Goal: Submit feedback/report problem

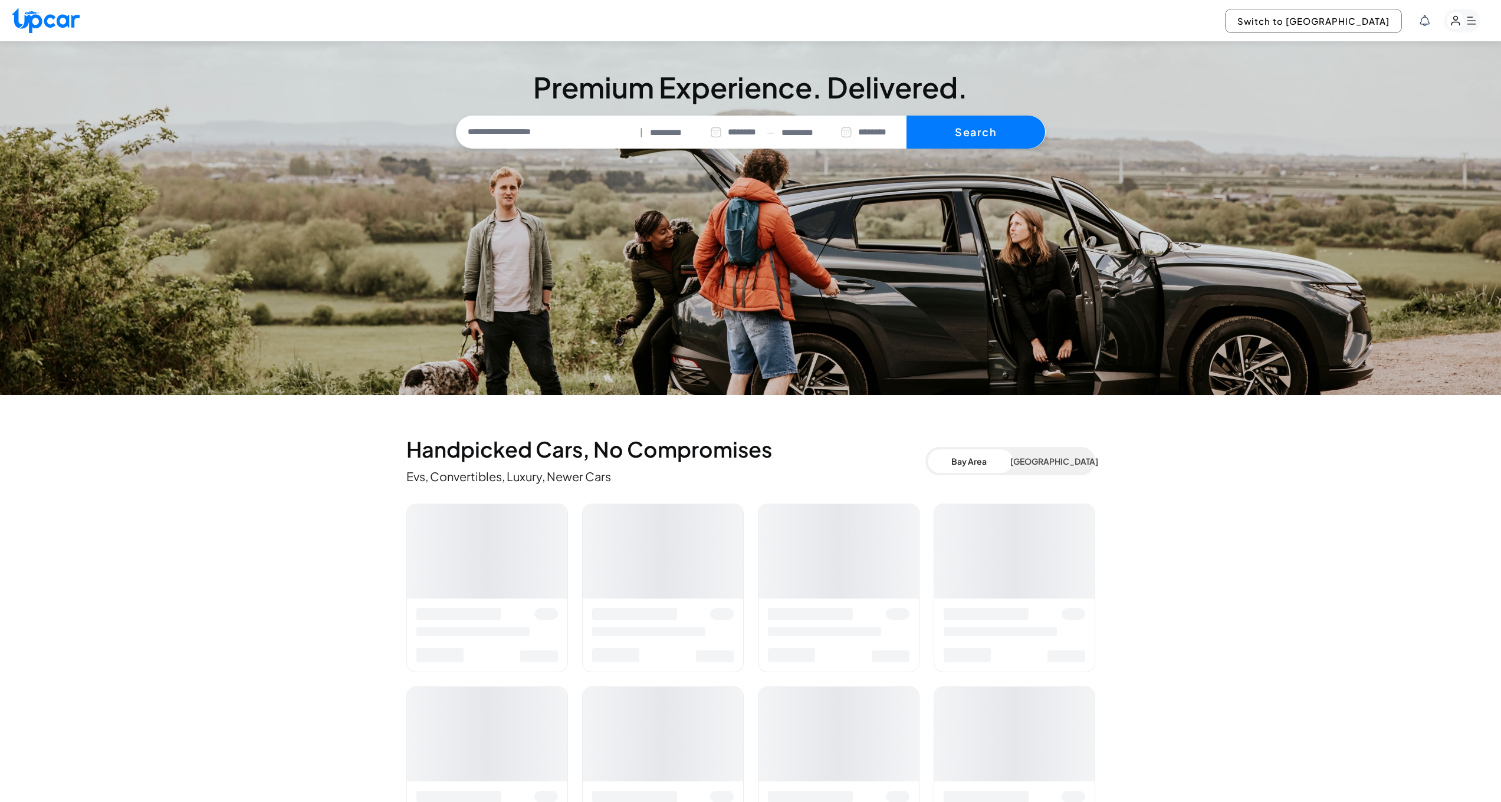
select select "********"
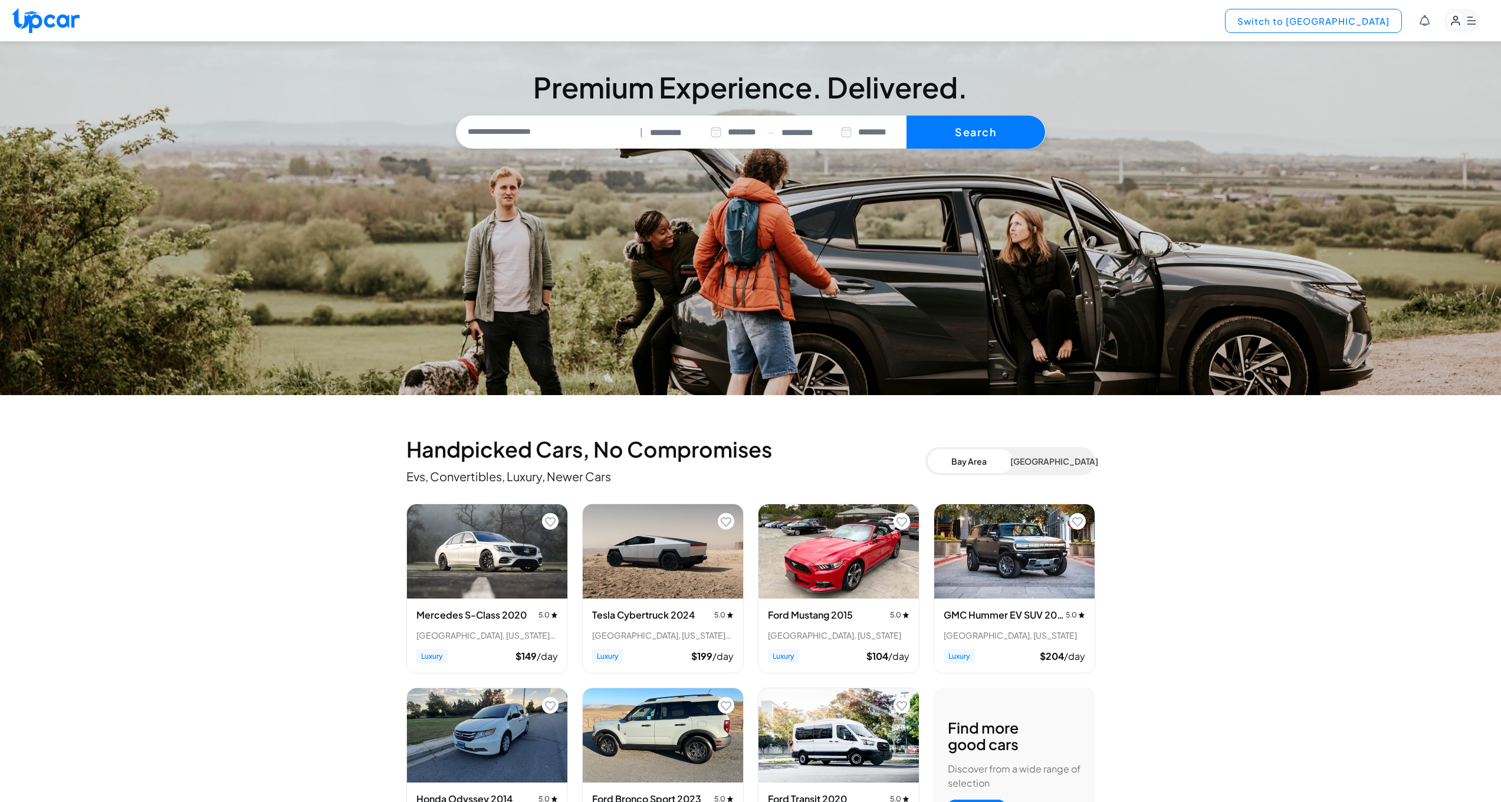
click at [1349, 16] on button "Switch to [GEOGRAPHIC_DATA]" at bounding box center [1313, 21] width 177 height 24
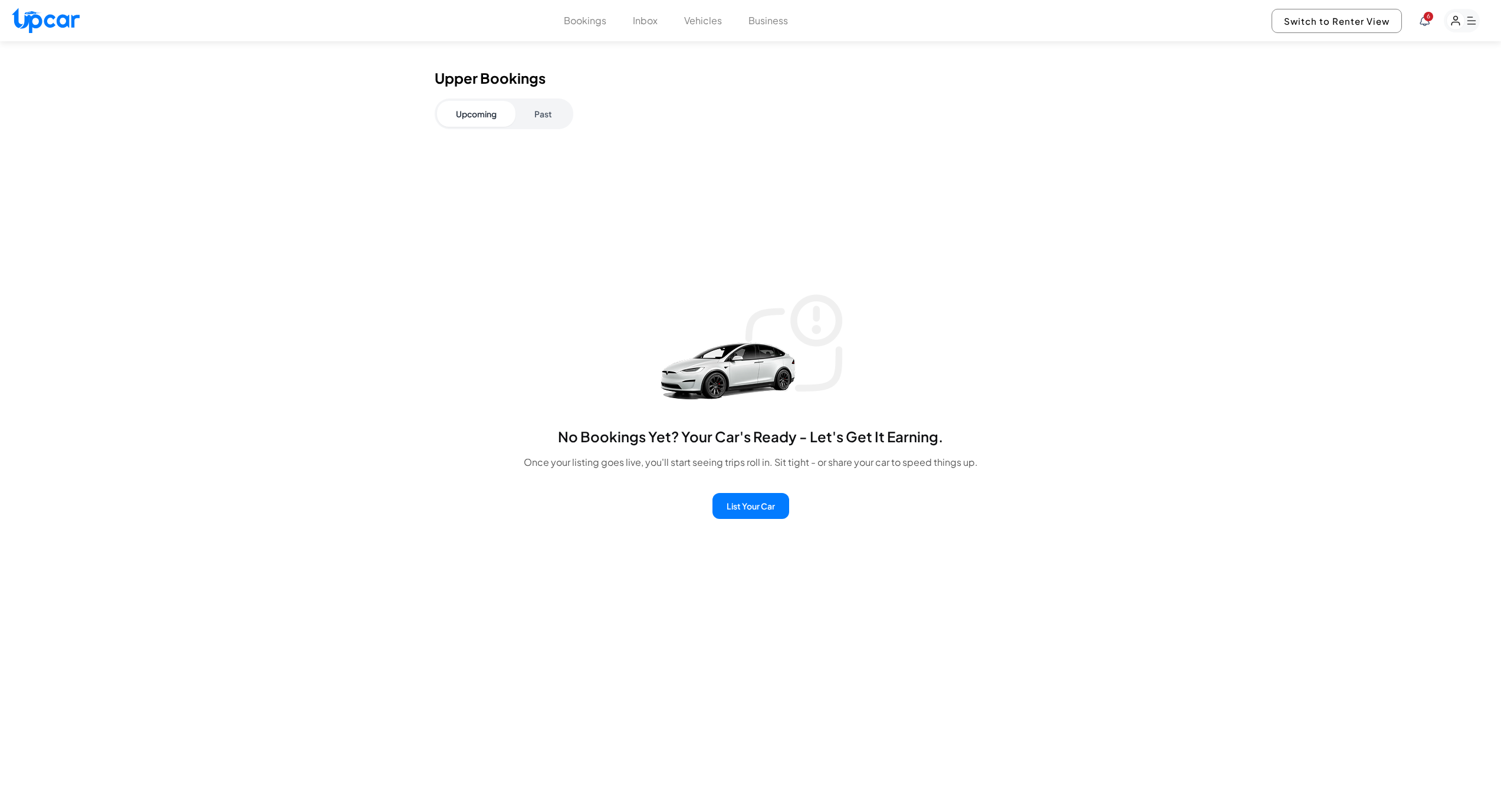
click at [551, 120] on button "Past" at bounding box center [543, 114] width 55 height 26
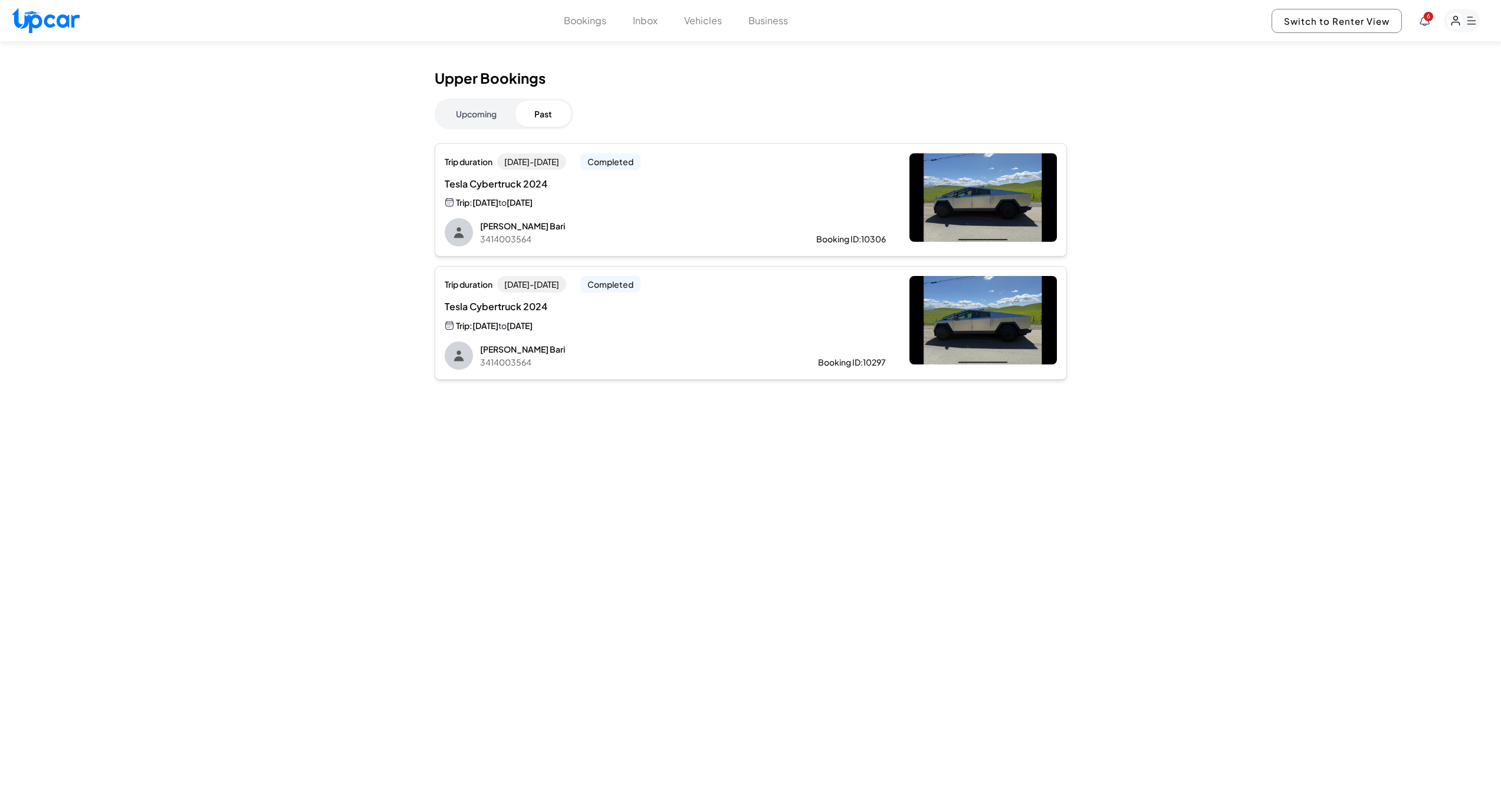
click at [811, 202] on div "Tesla Cybertruck 2024 Trip: [DATE] to [GEOGRAPHIC_DATA][DATE]" at bounding box center [665, 193] width 441 height 32
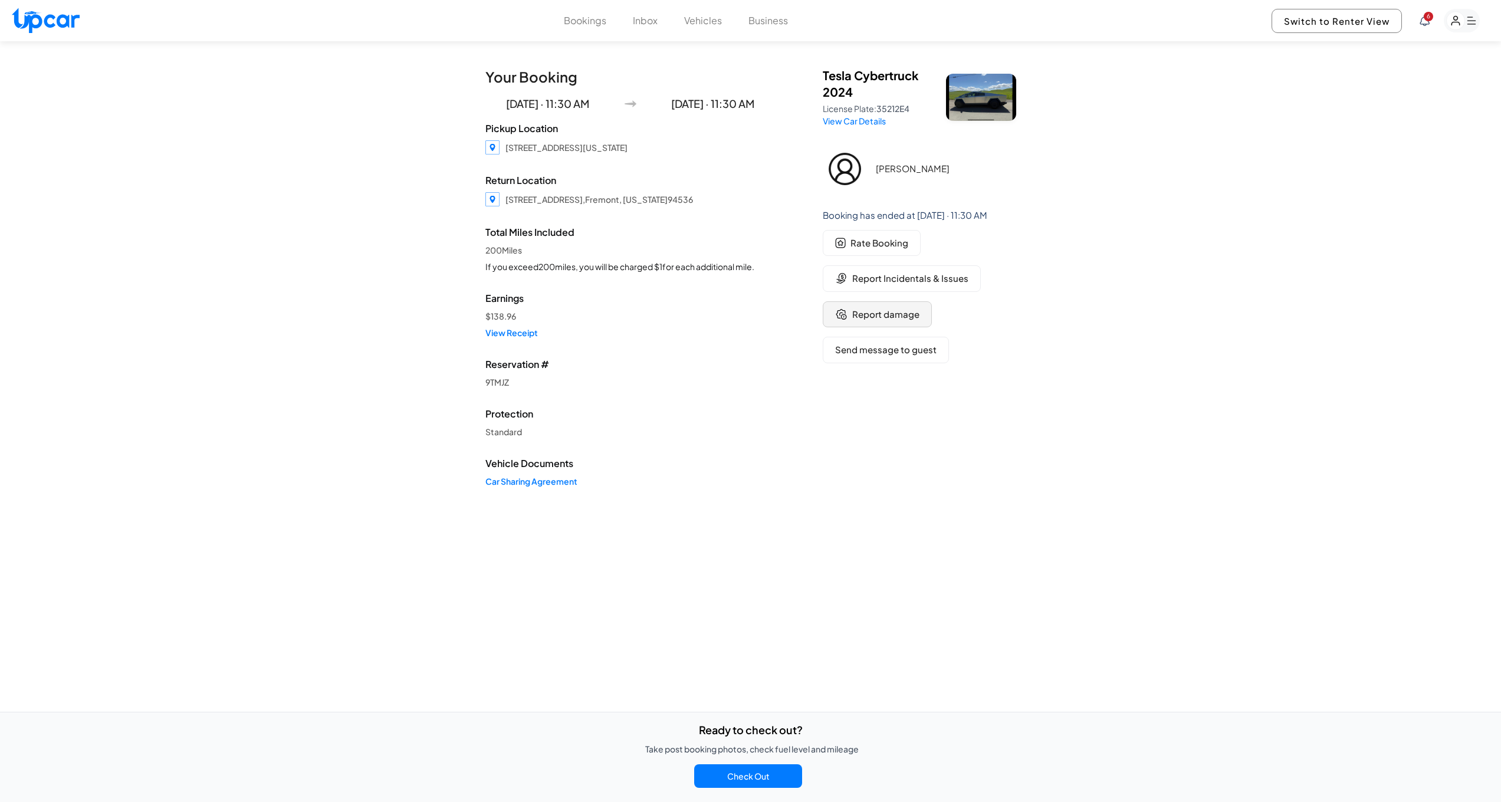
click at [889, 313] on span "Report damage" at bounding box center [885, 315] width 67 height 14
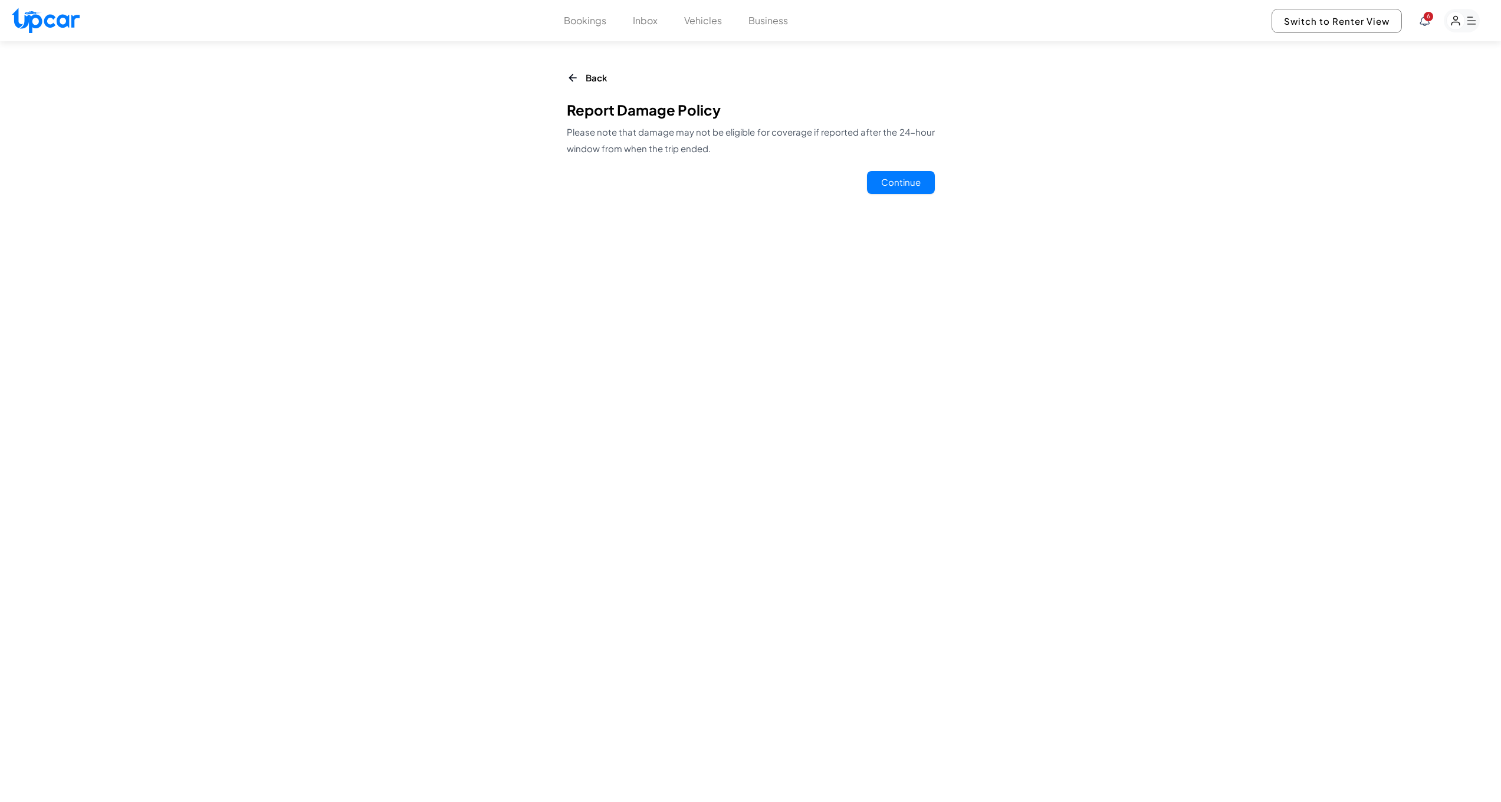
click at [906, 180] on button "Continue" at bounding box center [901, 182] width 68 height 23
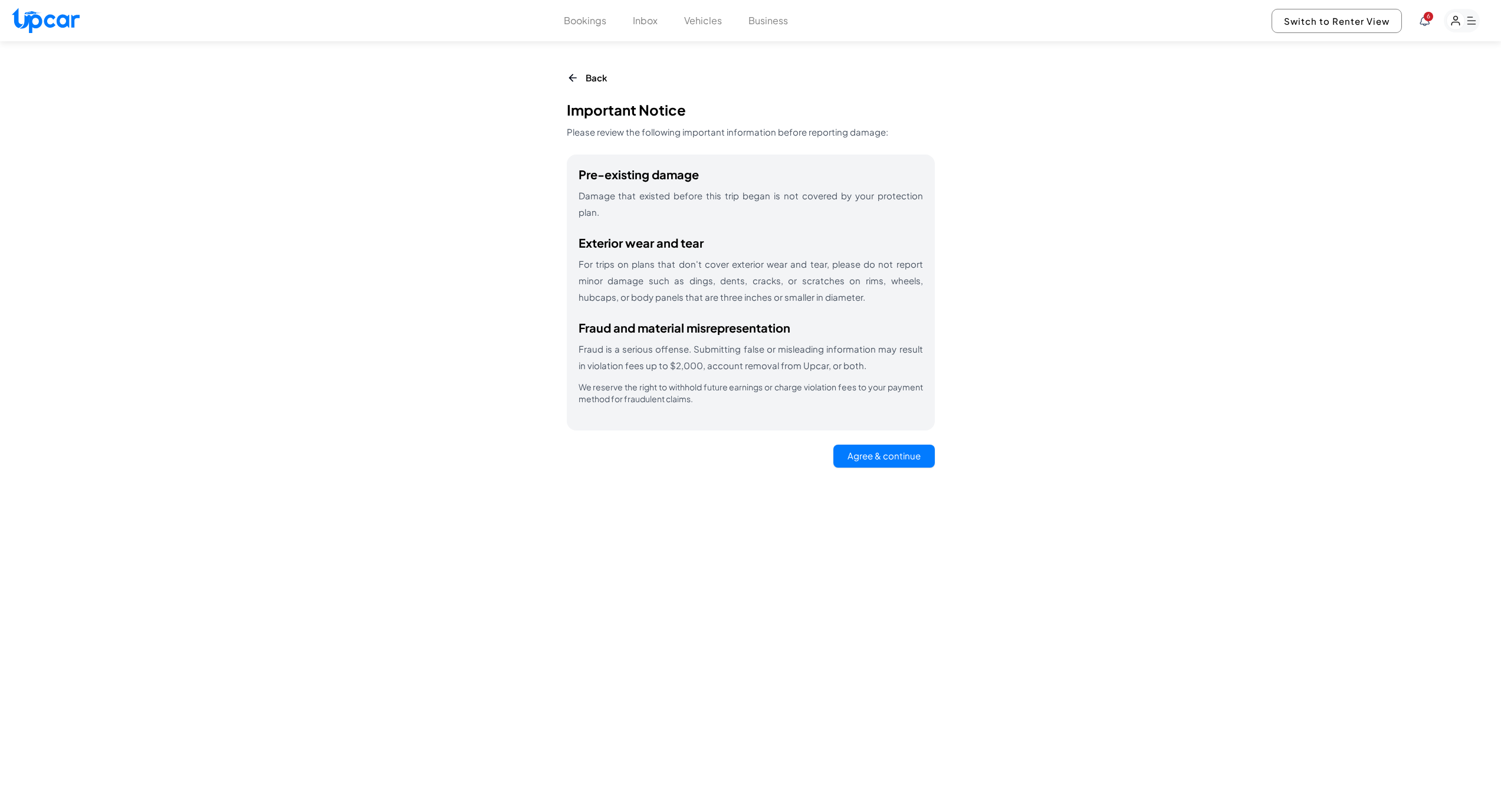
click at [891, 445] on button "Agree & continue" at bounding box center [883, 456] width 101 height 23
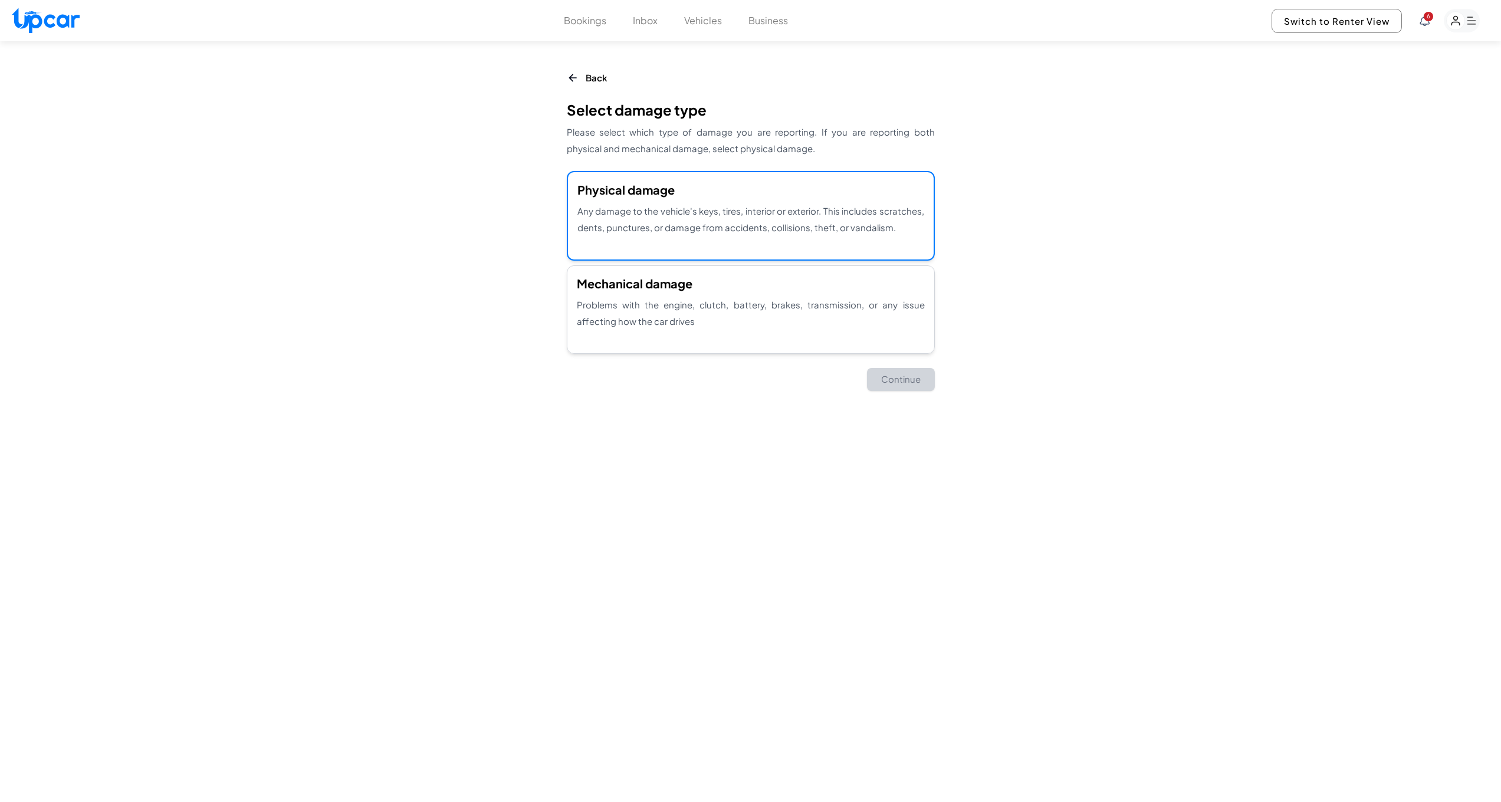
click at [653, 211] on p "Any damage to the vehicle's keys, tires, interior or exterior. This includes sc…" at bounding box center [750, 219] width 347 height 33
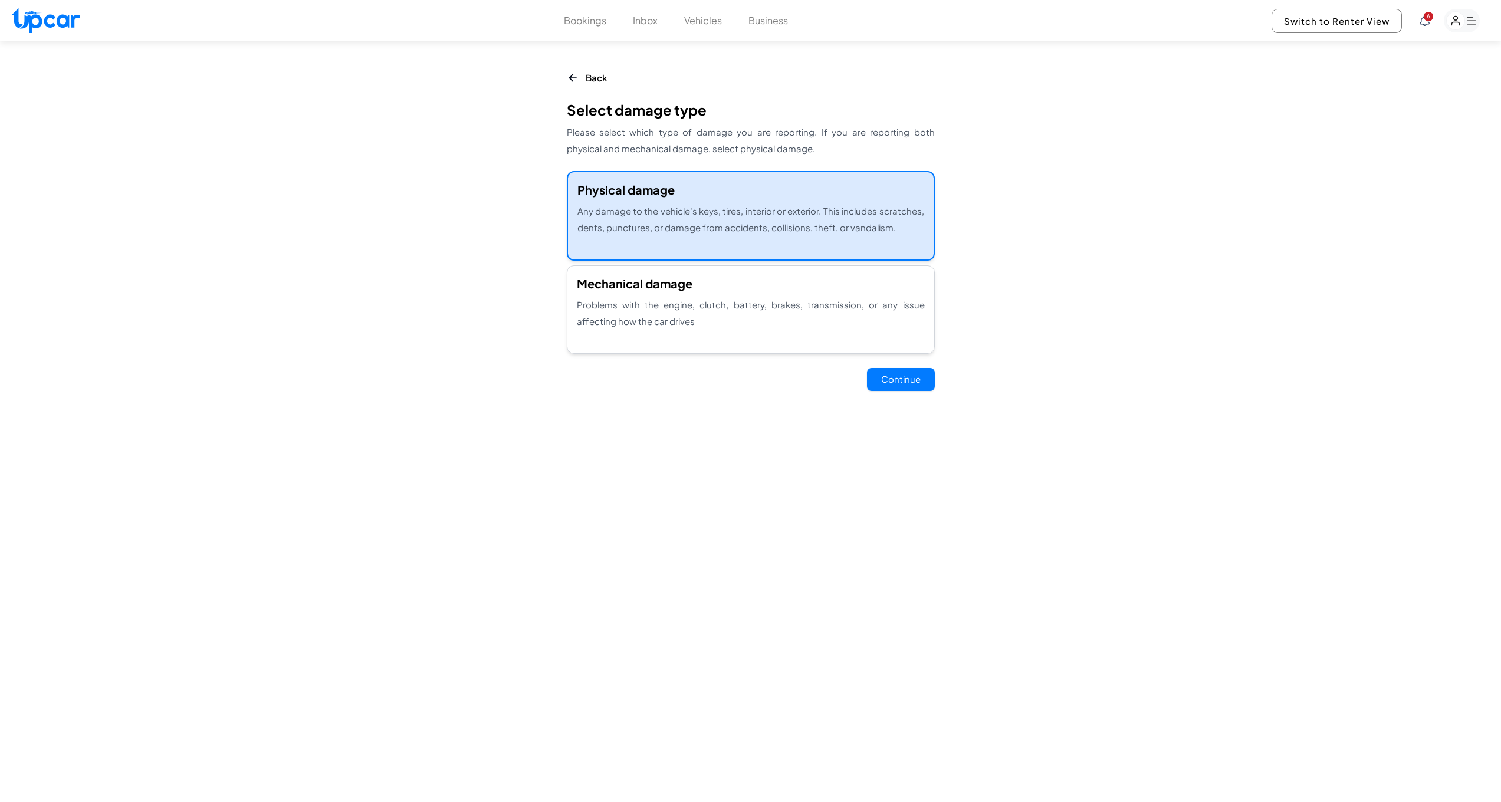
click at [911, 373] on button "Continue" at bounding box center [901, 379] width 68 height 23
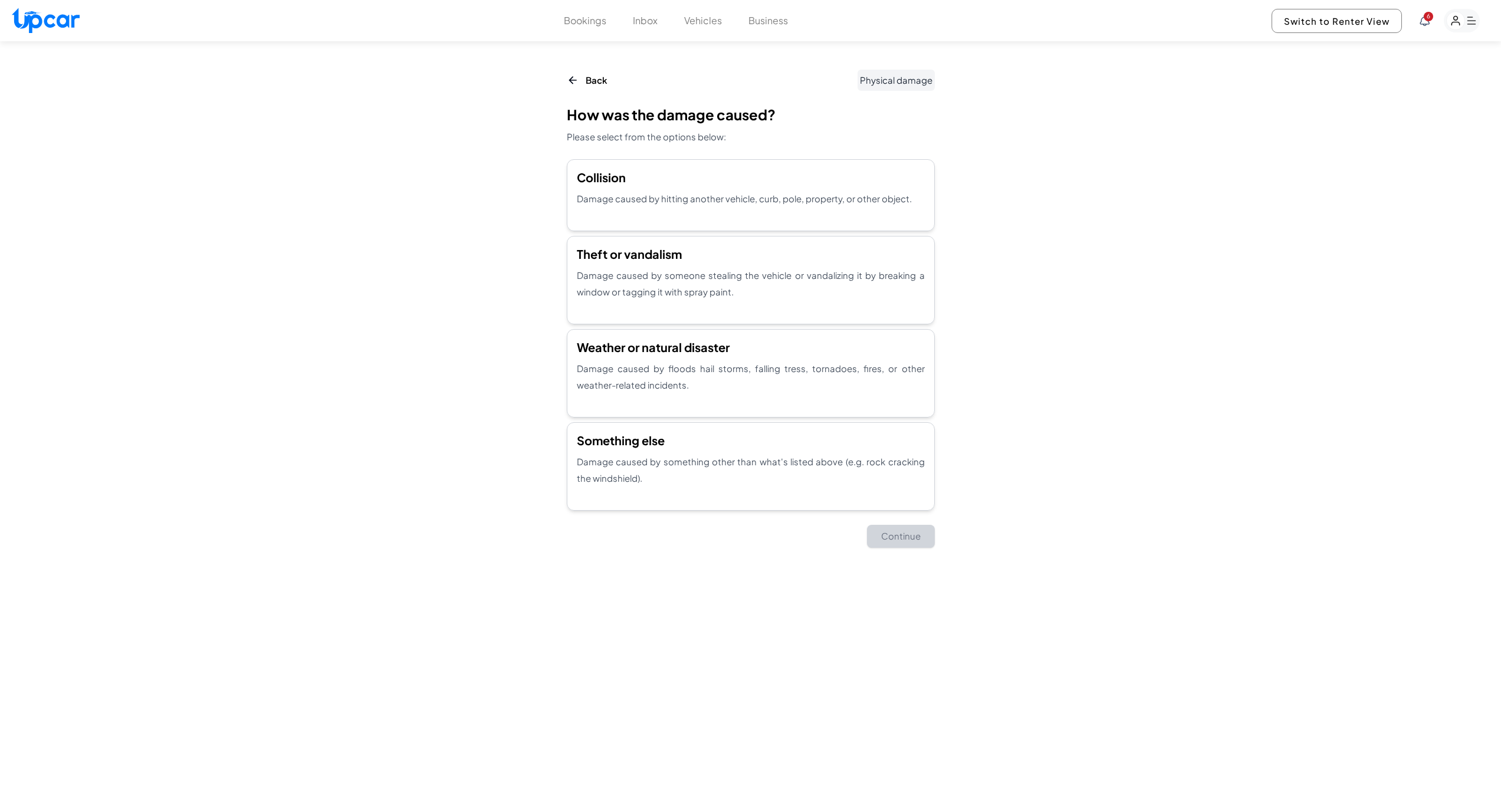
click at [595, 27] on button "Bookings" at bounding box center [585, 21] width 42 height 14
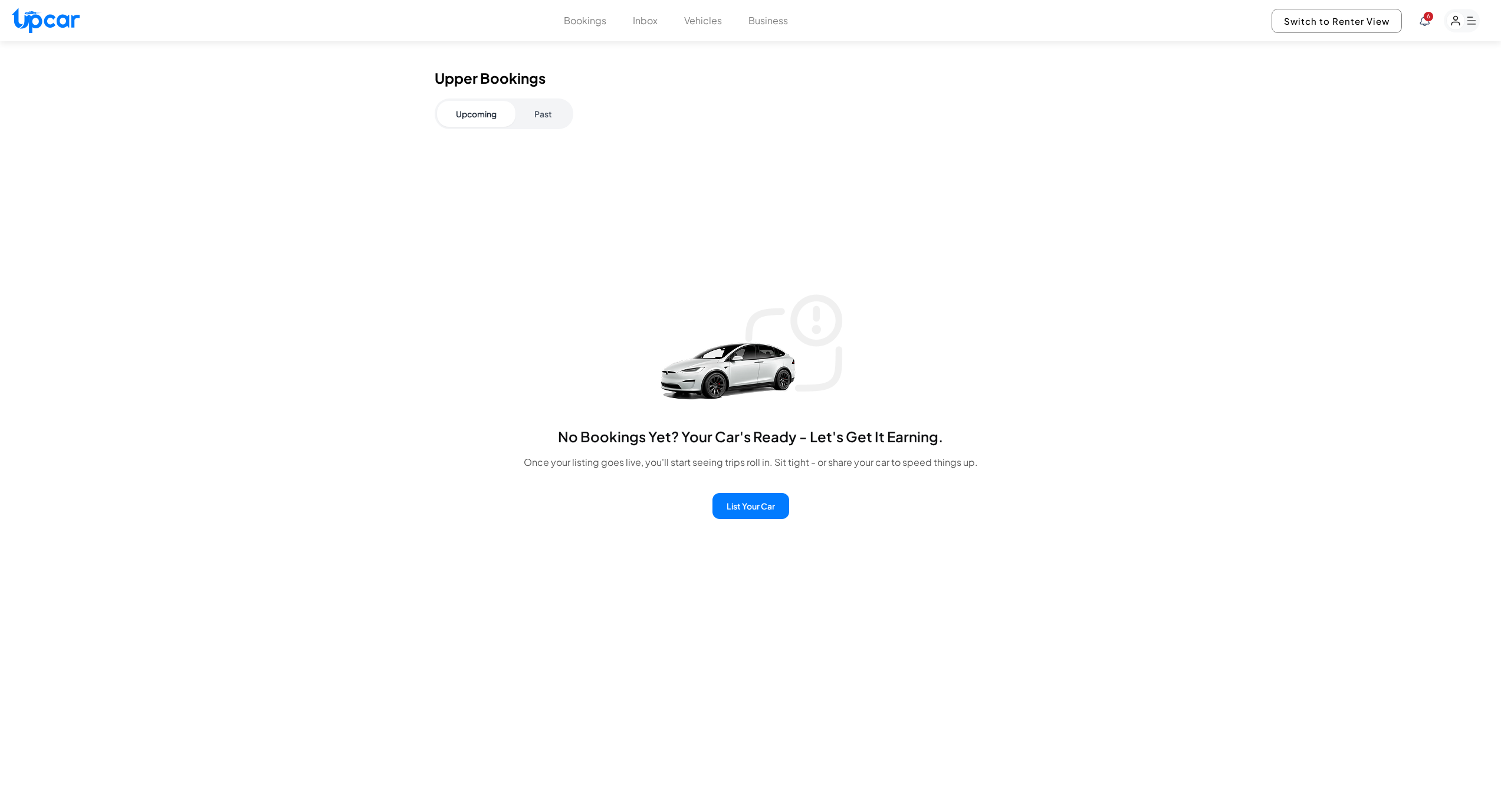
click at [551, 120] on button "Past" at bounding box center [543, 114] width 55 height 26
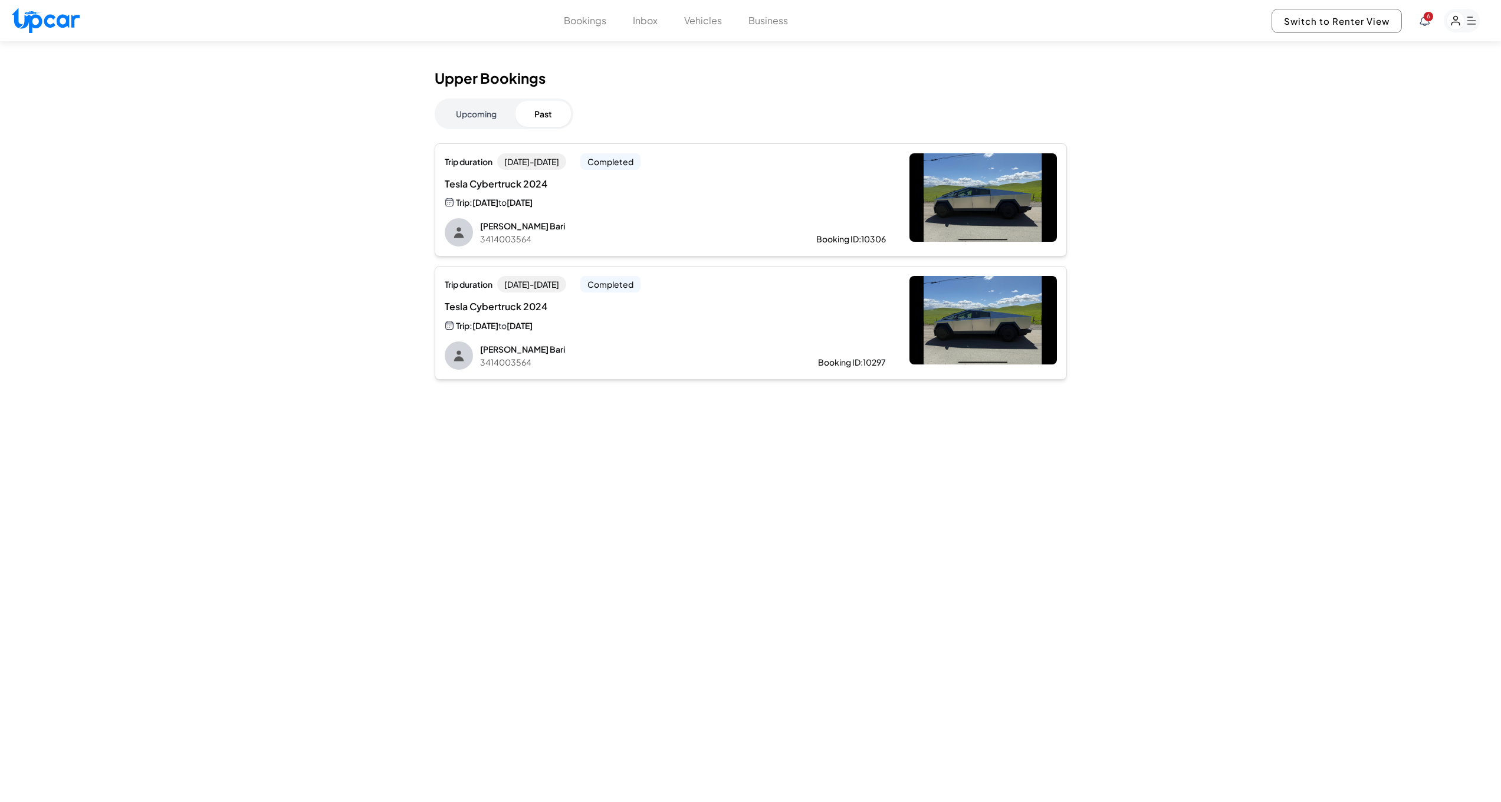
click at [677, 203] on div "Trip: [DATE] to [DATE]" at bounding box center [566, 203] width 242 height 14
